Goal: Use online tool/utility

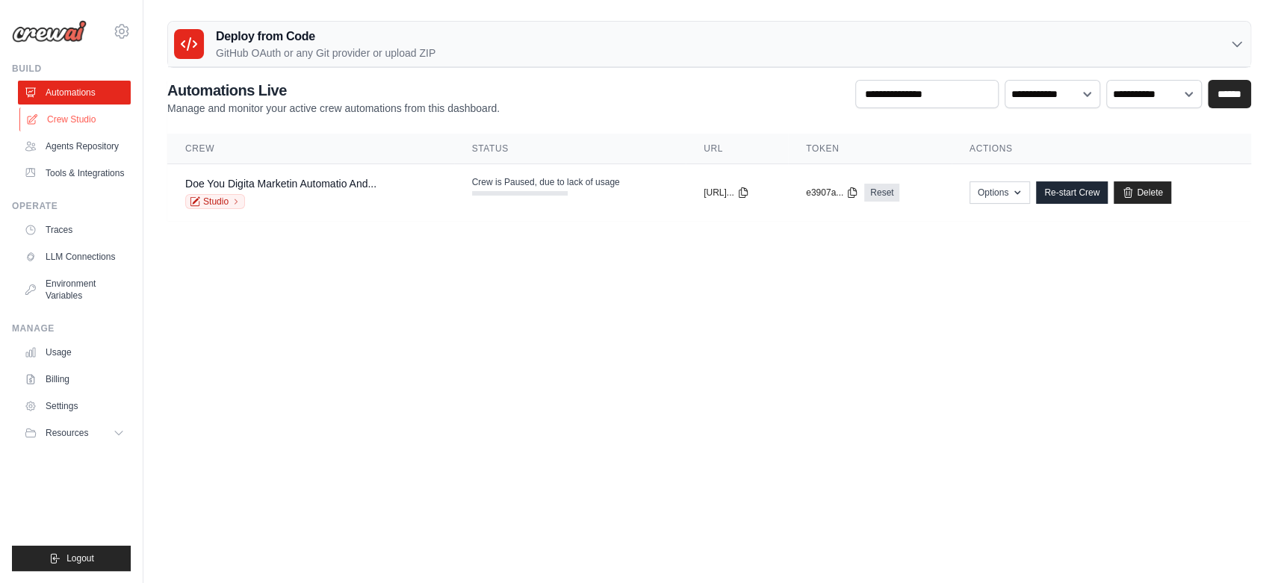
click at [72, 116] on link "Crew Studio" at bounding box center [75, 120] width 113 height 24
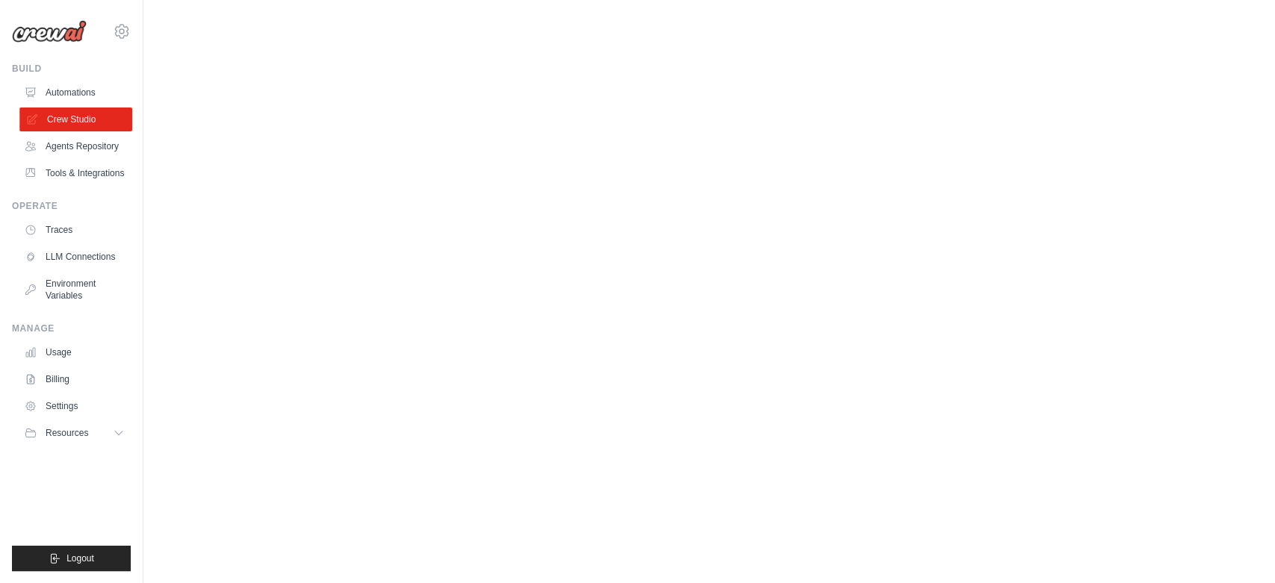
click at [72, 114] on link "Crew Studio" at bounding box center [75, 120] width 113 height 24
